Goal: Task Accomplishment & Management: Use online tool/utility

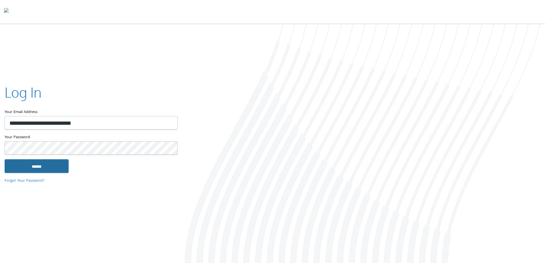
click at [44, 164] on input "******" at bounding box center [37, 166] width 64 height 14
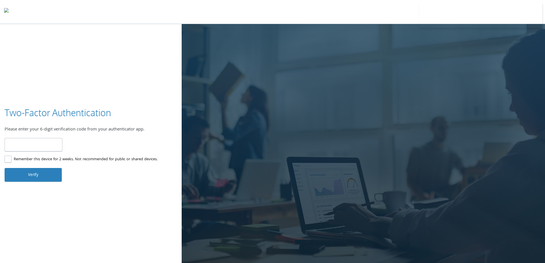
click at [35, 162] on label "Remember this device for 2 weeks. Not recommended for public or shared devices." at bounding box center [81, 159] width 153 height 7
click at [25, 146] on input "number" at bounding box center [34, 144] width 58 height 13
type input "******"
